Goal: Task Accomplishment & Management: Manage account settings

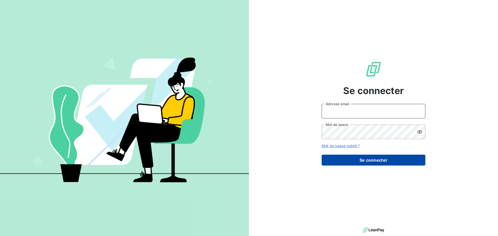
type input "[EMAIL_ADDRESS][DOMAIN_NAME]"
click at [398, 160] on button "Se connecter" at bounding box center [373, 160] width 104 height 11
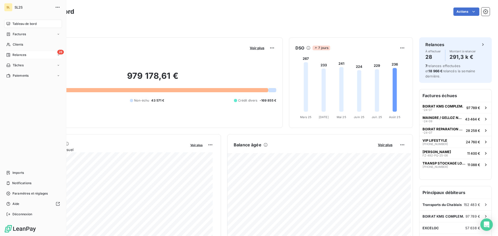
click at [9, 54] on icon at bounding box center [8, 55] width 4 height 4
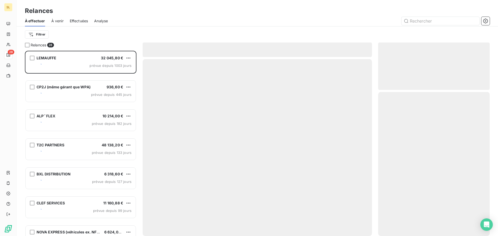
scroll to position [181, 108]
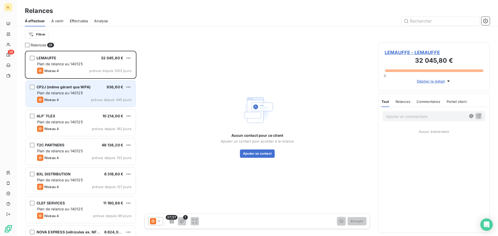
click at [64, 89] on span "CP2J (même gérant que WPA)" at bounding box center [64, 87] width 54 height 4
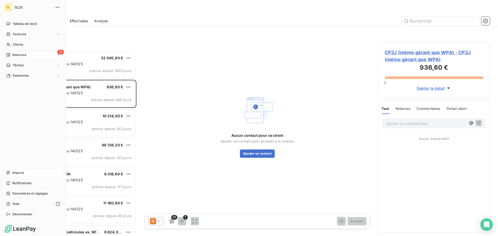
click at [18, 172] on span "Imports" at bounding box center [17, 173] width 11 height 5
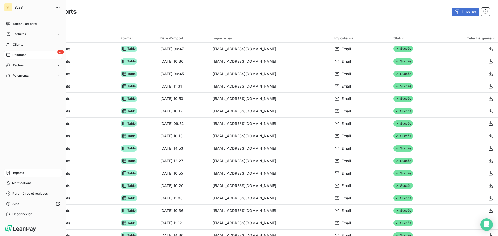
click at [24, 53] on span "Relances" at bounding box center [19, 55] width 14 height 5
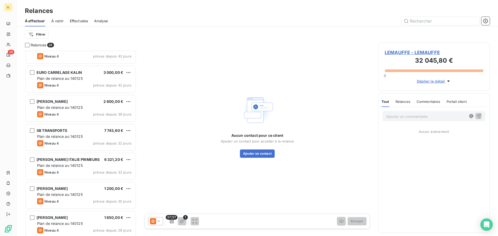
scroll to position [519, 0]
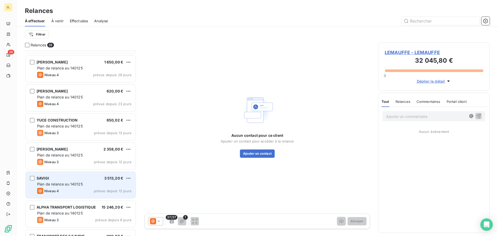
click at [78, 177] on div "SAVIGI 3 513,20 €" at bounding box center [84, 178] width 94 height 5
